Goal: Information Seeking & Learning: Learn about a topic

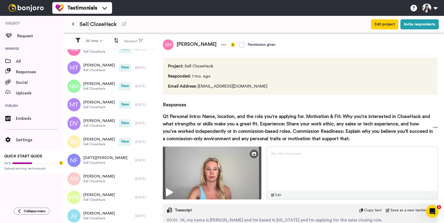
scroll to position [198, 0]
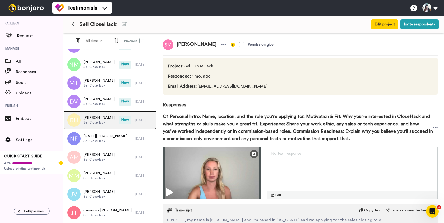
click at [97, 124] on span "Sell CloseHack" at bounding box center [98, 122] width 31 height 4
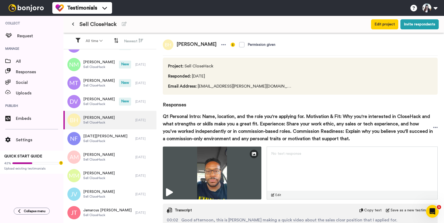
click at [186, 43] on span "[PERSON_NAME]" at bounding box center [196, 44] width 46 height 11
copy div "[PERSON_NAME]"
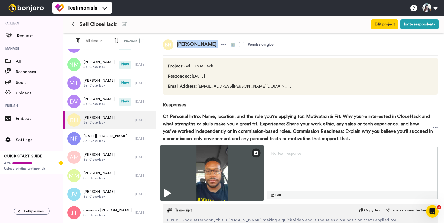
click at [202, 168] on img at bounding box center [212, 173] width 104 height 56
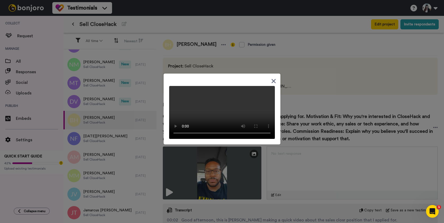
click at [273, 79] on icon at bounding box center [274, 81] width 4 height 4
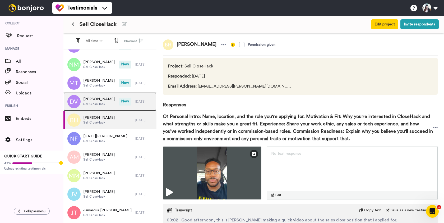
click at [100, 102] on span "Sell CloseHack" at bounding box center [98, 104] width 31 height 4
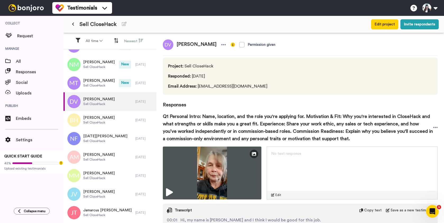
click at [191, 44] on span "[PERSON_NAME]" at bounding box center [196, 44] width 46 height 11
copy div "[PERSON_NAME]"
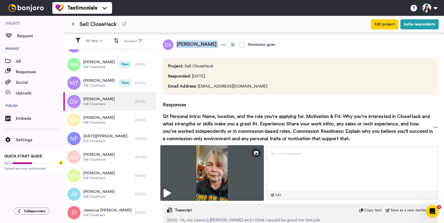
click at [211, 181] on img at bounding box center [212, 173] width 104 height 56
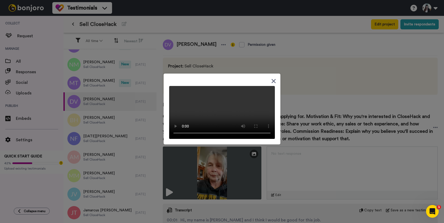
click at [272, 78] on icon at bounding box center [273, 81] width 5 height 7
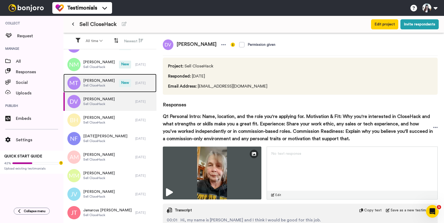
click at [92, 89] on div "[PERSON_NAME] CloseHack" at bounding box center [91, 83] width 56 height 19
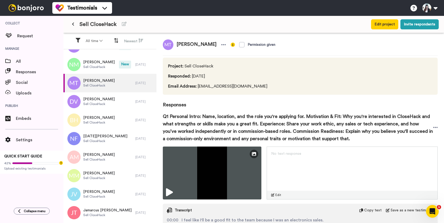
click at [195, 44] on span "[PERSON_NAME]" at bounding box center [196, 44] width 46 height 11
copy div "[PERSON_NAME]"
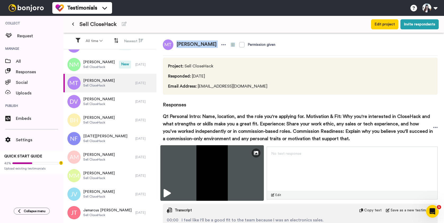
click at [206, 172] on img at bounding box center [212, 173] width 104 height 56
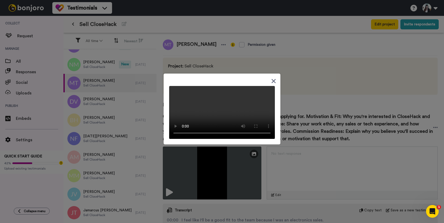
click at [273, 78] on icon at bounding box center [273, 81] width 5 height 7
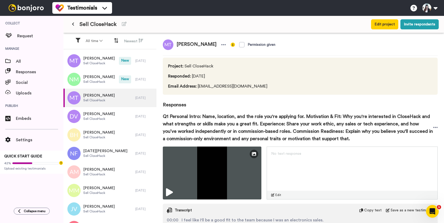
scroll to position [180, 0]
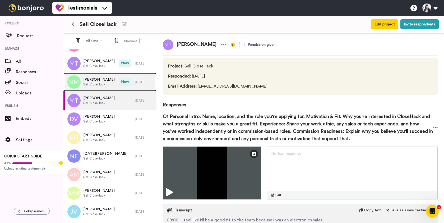
click at [107, 81] on span "[PERSON_NAME]" at bounding box center [98, 79] width 31 height 5
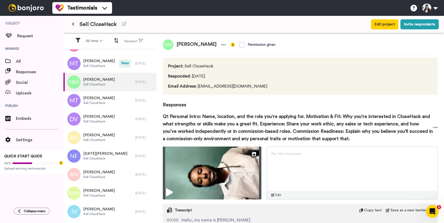
click at [191, 43] on span "[PERSON_NAME]" at bounding box center [196, 44] width 46 height 11
copy div "[PERSON_NAME]"
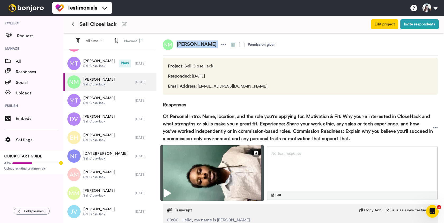
click at [213, 171] on img at bounding box center [212, 173] width 104 height 56
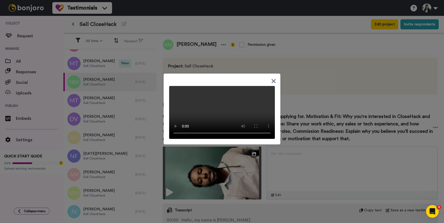
click at [273, 78] on icon at bounding box center [273, 81] width 5 height 7
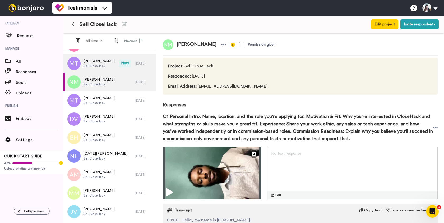
scroll to position [168, 0]
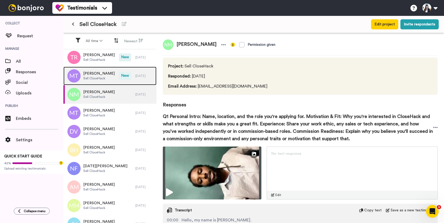
click at [103, 73] on span "[PERSON_NAME]" at bounding box center [98, 73] width 31 height 5
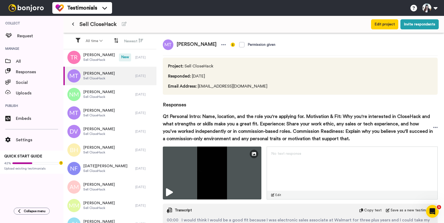
click at [196, 45] on span "[PERSON_NAME]" at bounding box center [196, 44] width 46 height 11
copy div "[PERSON_NAME]"
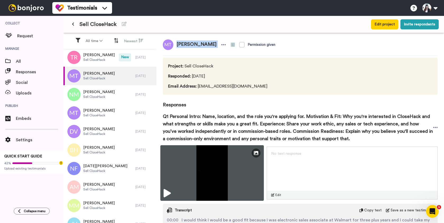
click at [208, 177] on img at bounding box center [212, 173] width 104 height 56
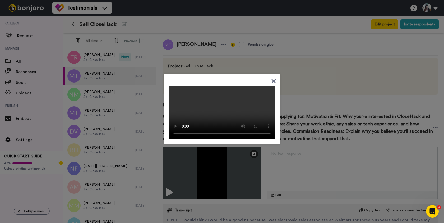
click at [273, 79] on icon at bounding box center [274, 81] width 4 height 4
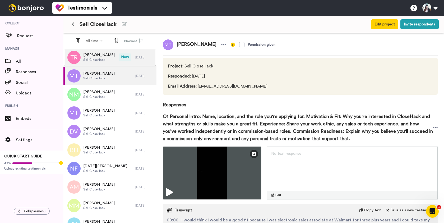
click at [98, 58] on span "Sell CloseHack" at bounding box center [98, 60] width 31 height 4
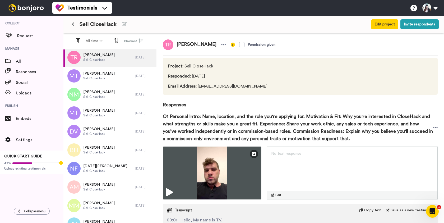
click at [183, 44] on span "[PERSON_NAME]" at bounding box center [196, 44] width 46 height 11
copy div "[PERSON_NAME]"
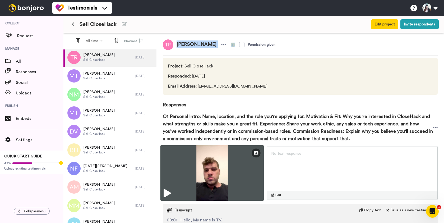
click at [201, 164] on img at bounding box center [212, 173] width 104 height 56
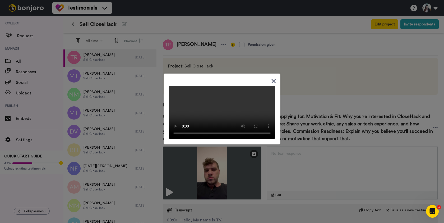
click at [274, 78] on icon at bounding box center [273, 81] width 5 height 7
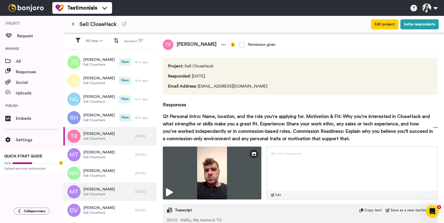
scroll to position [57, 0]
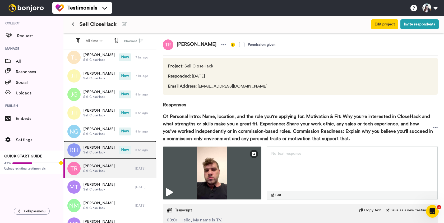
click at [110, 145] on div "[PERSON_NAME] Sell CloseHack" at bounding box center [91, 150] width 56 height 19
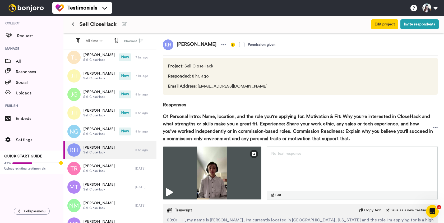
click at [194, 45] on span "[PERSON_NAME]" at bounding box center [196, 44] width 46 height 11
copy div "[PERSON_NAME]"
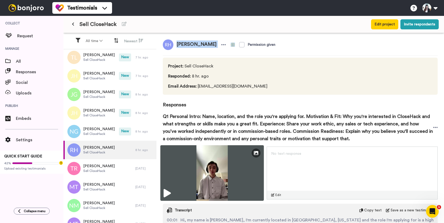
click at [213, 163] on img at bounding box center [212, 173] width 104 height 56
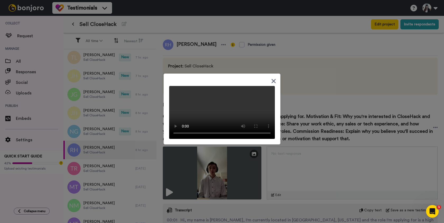
click at [272, 79] on icon at bounding box center [274, 81] width 4 height 4
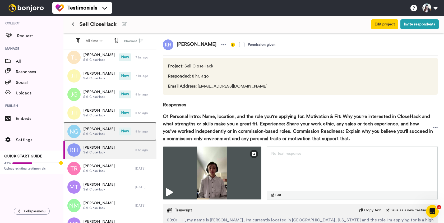
click at [106, 134] on span "Sell CloseHack" at bounding box center [98, 134] width 31 height 4
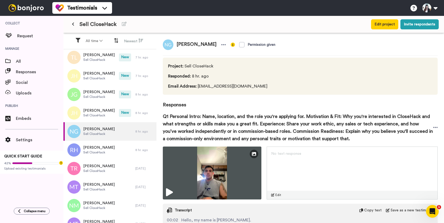
click at [204, 44] on span "[PERSON_NAME]" at bounding box center [196, 44] width 46 height 11
copy div "[PERSON_NAME]"
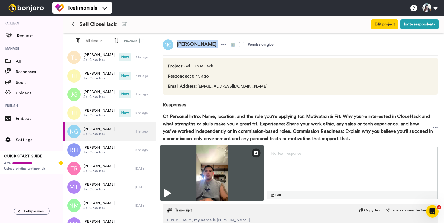
click at [226, 178] on img at bounding box center [212, 173] width 104 height 56
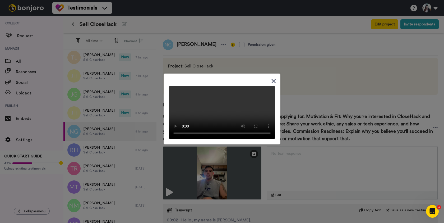
click at [275, 79] on icon at bounding box center [274, 81] width 4 height 4
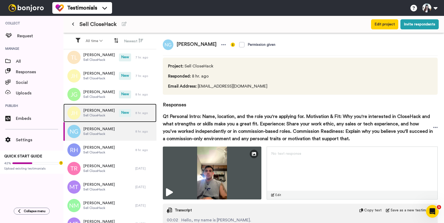
click at [115, 113] on div "[PERSON_NAME] Sell CloseHack" at bounding box center [91, 113] width 56 height 19
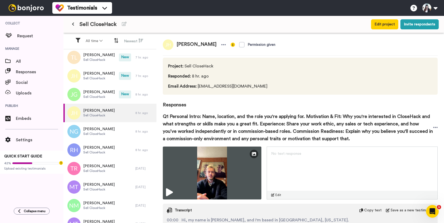
click at [197, 45] on span "[PERSON_NAME]" at bounding box center [196, 44] width 46 height 11
copy div "[PERSON_NAME]"
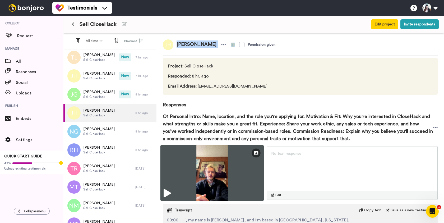
click at [206, 166] on img at bounding box center [212, 173] width 104 height 56
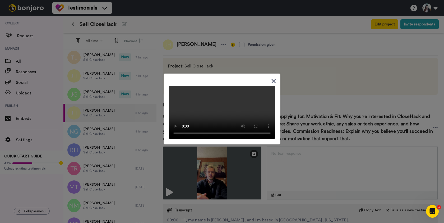
click at [98, 73] on div at bounding box center [222, 111] width 444 height 223
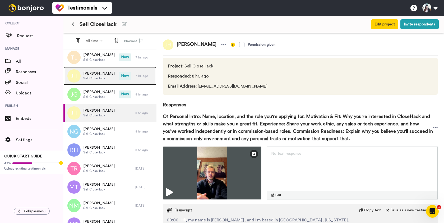
click at [100, 73] on span "[PERSON_NAME]" at bounding box center [98, 73] width 31 height 5
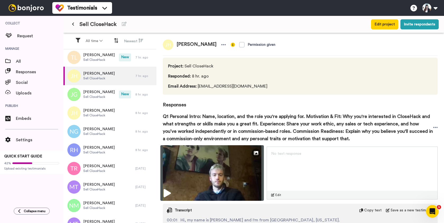
click at [195, 159] on img at bounding box center [212, 173] width 104 height 56
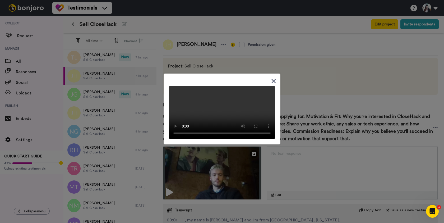
click at [273, 79] on icon at bounding box center [274, 81] width 4 height 4
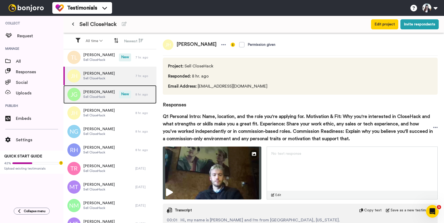
click at [94, 95] on span "Sell CloseHack" at bounding box center [98, 97] width 31 height 4
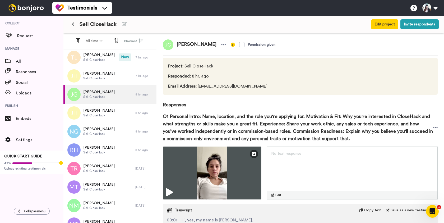
click at [190, 44] on span "[PERSON_NAME]" at bounding box center [196, 44] width 46 height 11
copy div "[PERSON_NAME]"
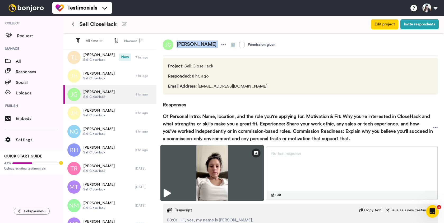
click at [208, 167] on img at bounding box center [212, 173] width 104 height 56
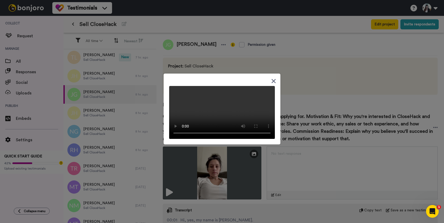
click at [298, 37] on div at bounding box center [222, 111] width 444 height 223
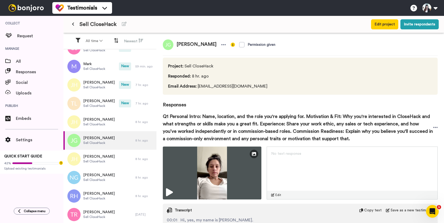
scroll to position [7, 0]
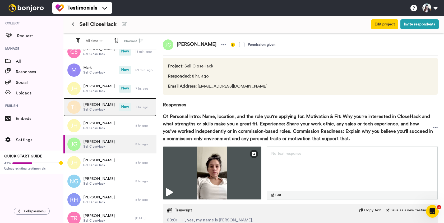
click at [103, 104] on span "[PERSON_NAME]" at bounding box center [98, 104] width 31 height 5
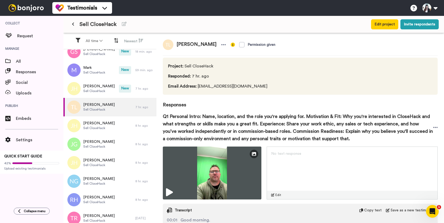
click at [190, 45] on span "[PERSON_NAME]" at bounding box center [196, 44] width 46 height 11
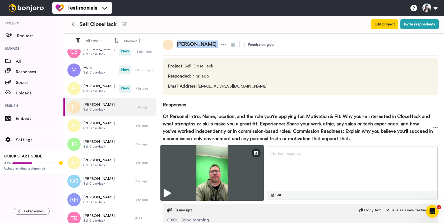
click at [206, 158] on img at bounding box center [212, 173] width 104 height 56
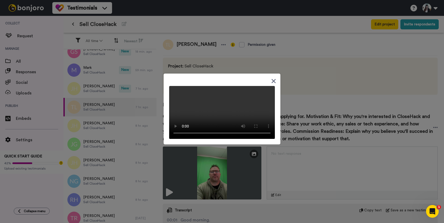
click at [274, 79] on icon at bounding box center [274, 81] width 4 height 4
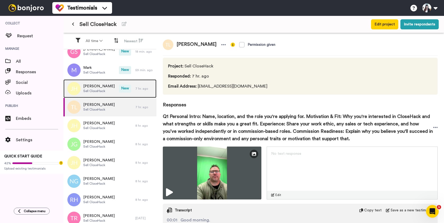
click at [100, 92] on span "Sell CloseHack" at bounding box center [98, 91] width 31 height 4
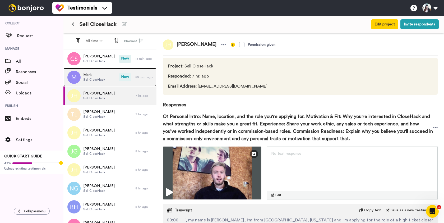
click at [94, 79] on span "Sell CloseHack" at bounding box center [94, 79] width 22 height 4
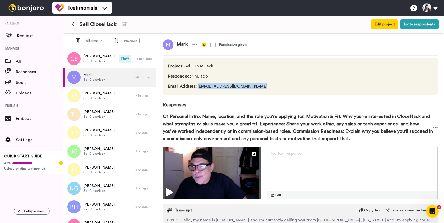
drag, startPoint x: 198, startPoint y: 86, endPoint x: 263, endPoint y: 84, distance: 65.6
click at [263, 84] on div "Project : Sell CloseHack Responded : 1 hr. ago Email Address : [EMAIL_ADDRESS][…" at bounding box center [300, 76] width 275 height 37
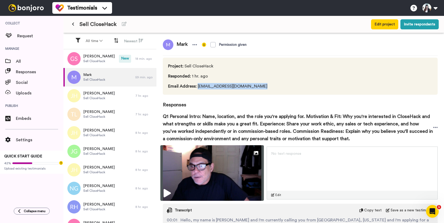
click at [206, 167] on img at bounding box center [212, 173] width 104 height 56
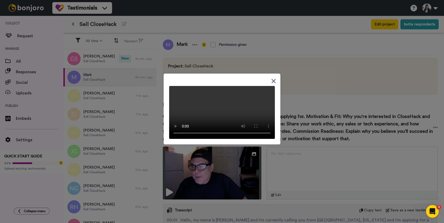
click at [273, 79] on icon at bounding box center [274, 81] width 4 height 4
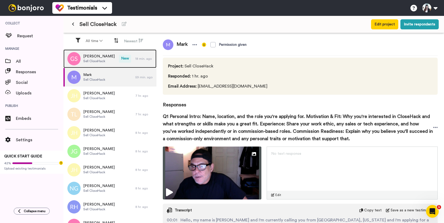
click at [91, 62] on span "Sell CloseHack" at bounding box center [98, 61] width 31 height 4
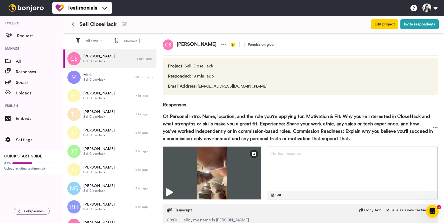
click at [198, 43] on span "[PERSON_NAME]" at bounding box center [196, 44] width 46 height 11
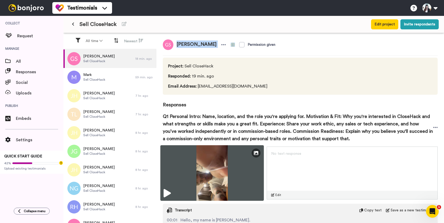
click at [213, 187] on img at bounding box center [212, 173] width 104 height 56
